Goal: Information Seeking & Learning: Learn about a topic

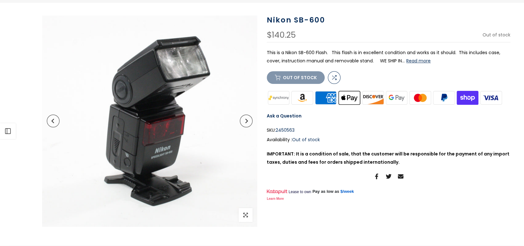
scroll to position [63, 0]
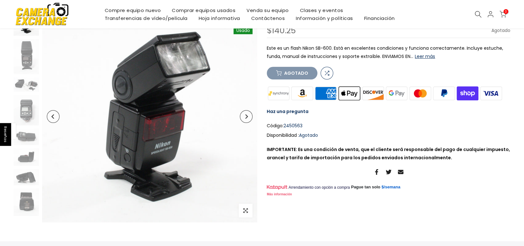
click at [248, 117] on button "Próximo" at bounding box center [246, 116] width 13 height 13
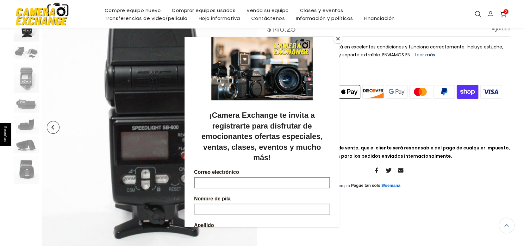
scroll to position [94, 0]
click at [76, 152] on div at bounding box center [262, 123] width 524 height 246
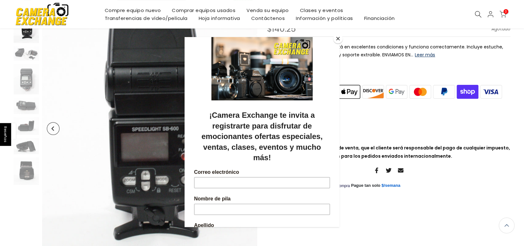
scroll to position [95, 0]
click at [337, 37] on button "Cerca" at bounding box center [337, 38] width 9 height 9
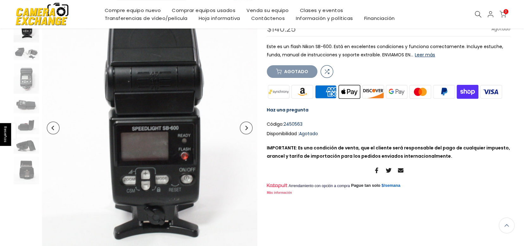
click at [248, 129] on icon "Próximo" at bounding box center [246, 128] width 4 height 4
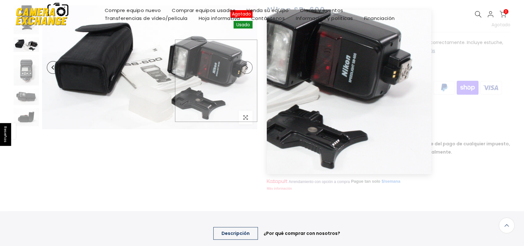
scroll to position [0, 0]
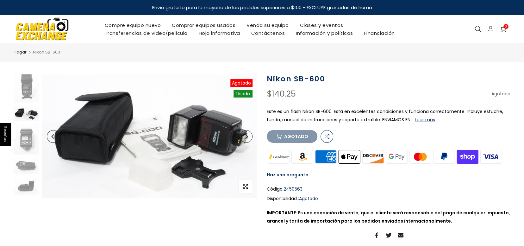
click at [247, 137] on icon "Próximo" at bounding box center [246, 136] width 4 height 4
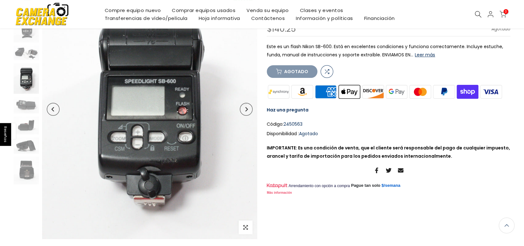
scroll to position [94, 0]
click at [248, 112] on button "Próximo" at bounding box center [246, 109] width 13 height 13
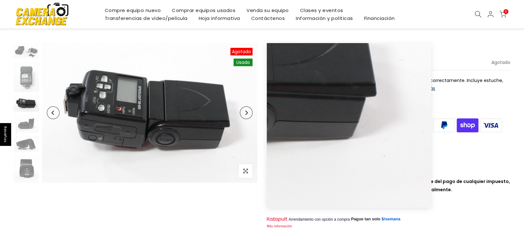
scroll to position [32, 0]
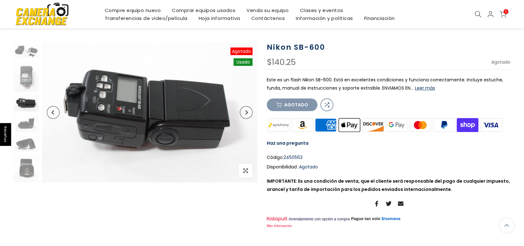
click at [248, 114] on icon "Próximo" at bounding box center [246, 112] width 4 height 4
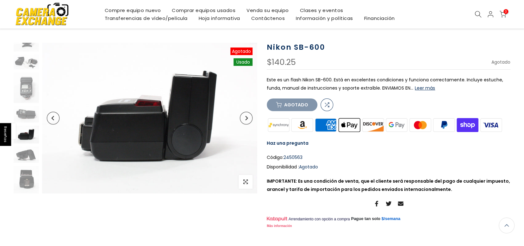
click at [248, 114] on button "Próximo" at bounding box center [246, 118] width 13 height 13
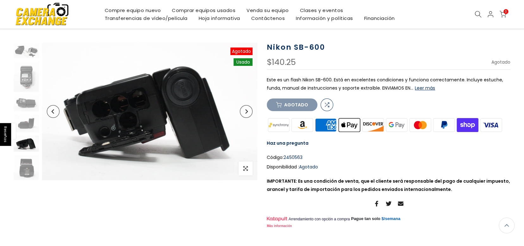
scroll to position [67, 0]
click at [248, 114] on button "Próximo" at bounding box center [246, 111] width 13 height 13
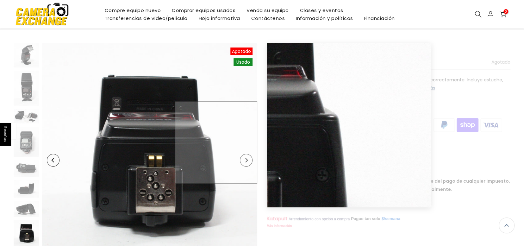
scroll to position [31, 0]
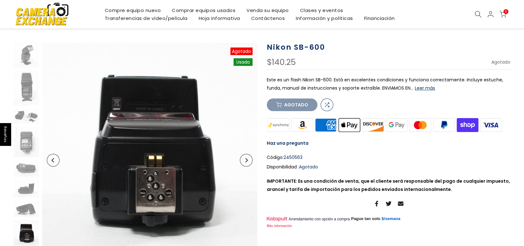
click at [248, 161] on icon "Próximo" at bounding box center [246, 160] width 4 height 4
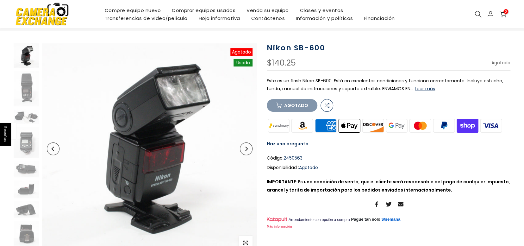
scroll to position [32, 0]
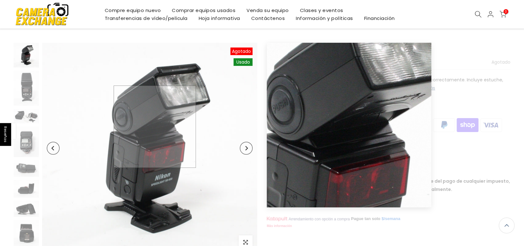
click at [155, 126] on img at bounding box center [149, 148] width 215 height 211
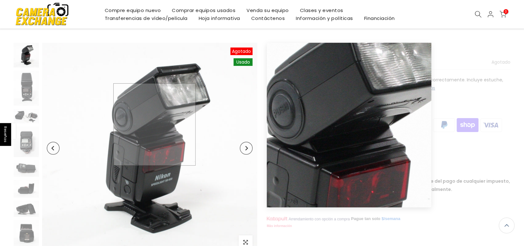
click at [154, 124] on img at bounding box center [149, 148] width 215 height 211
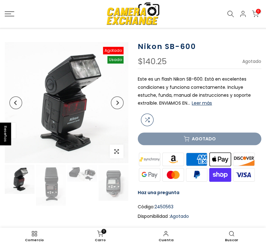
click at [0, 133] on html "Reseñas Saltar al contenido Envío gratuito para la mayoría de los pedidos super…" at bounding box center [133, 90] width 266 height 245
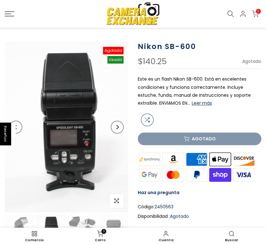
click at [17, 126] on icon "Anterior" at bounding box center [16, 127] width 4 height 4
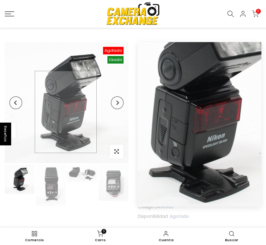
click at [66, 112] on img at bounding box center [67, 102] width 124 height 121
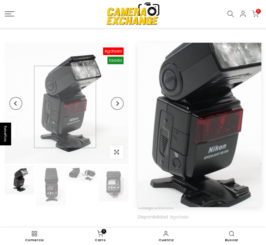
scroll to position [32, 0]
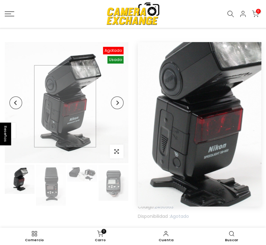
click at [46, 123] on img at bounding box center [67, 102] width 124 height 121
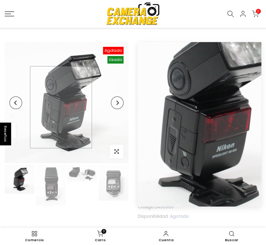
click at [61, 107] on img at bounding box center [67, 102] width 124 height 121
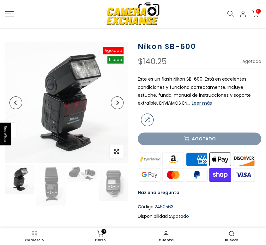
click at [0, 130] on html "Reseñas Saltar al contenido Envío gratuito para la mayoría de los pedidos super…" at bounding box center [133, 90] width 266 height 245
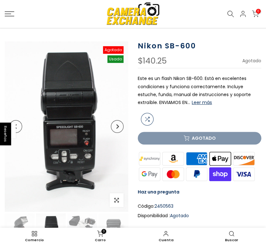
scroll to position [31, 0]
